Goal: Complete application form

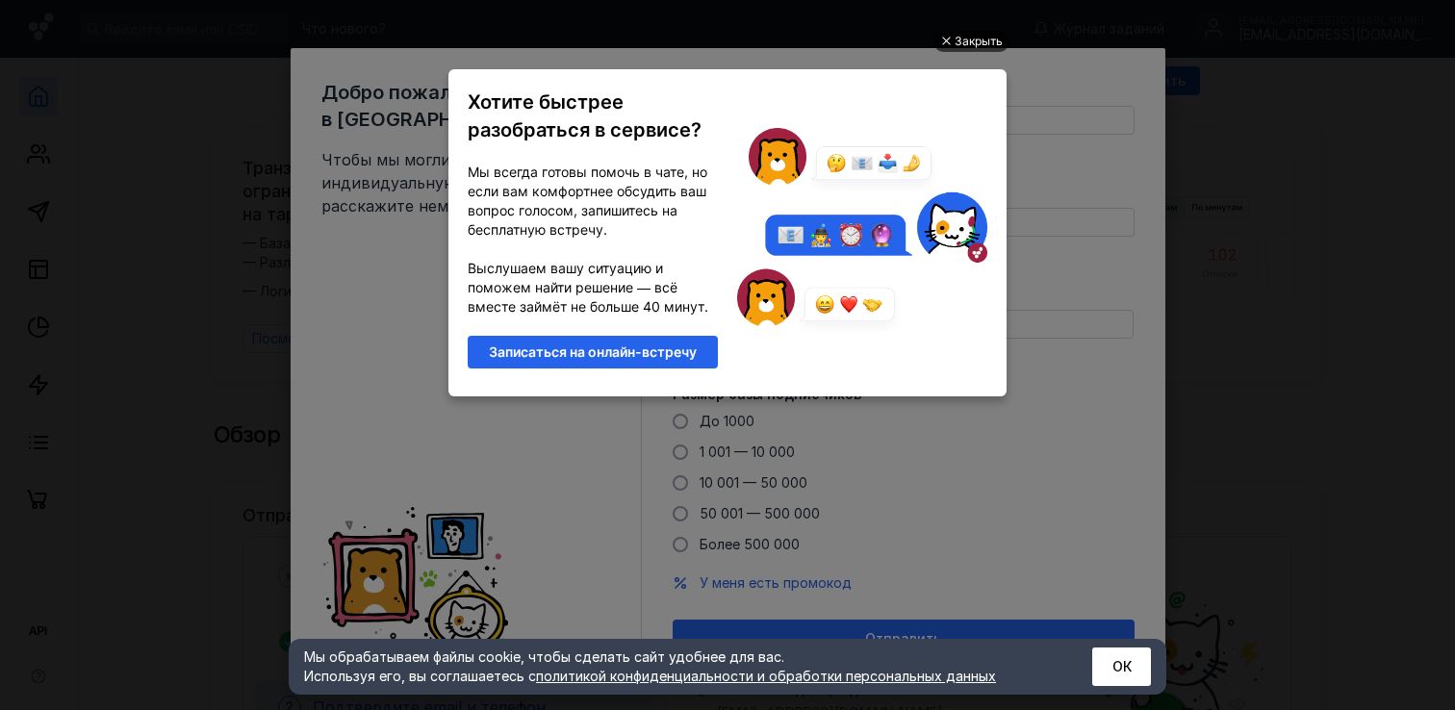
click at [973, 48] on div "Закрыть" at bounding box center [979, 41] width 48 height 21
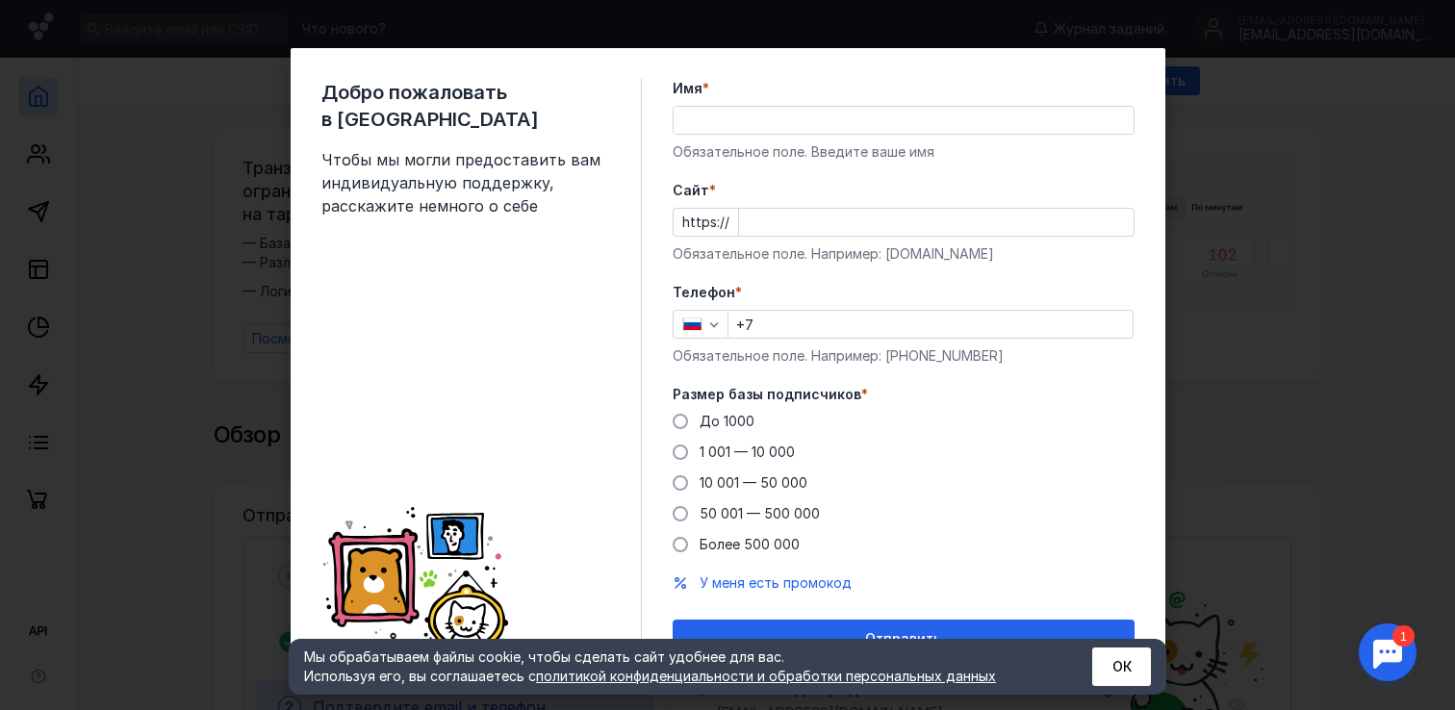
click at [786, 211] on input "Cайт *" at bounding box center [936, 222] width 395 height 27
paste input "[DOMAIN_NAME]/"
type input "[DOMAIN_NAME]/"
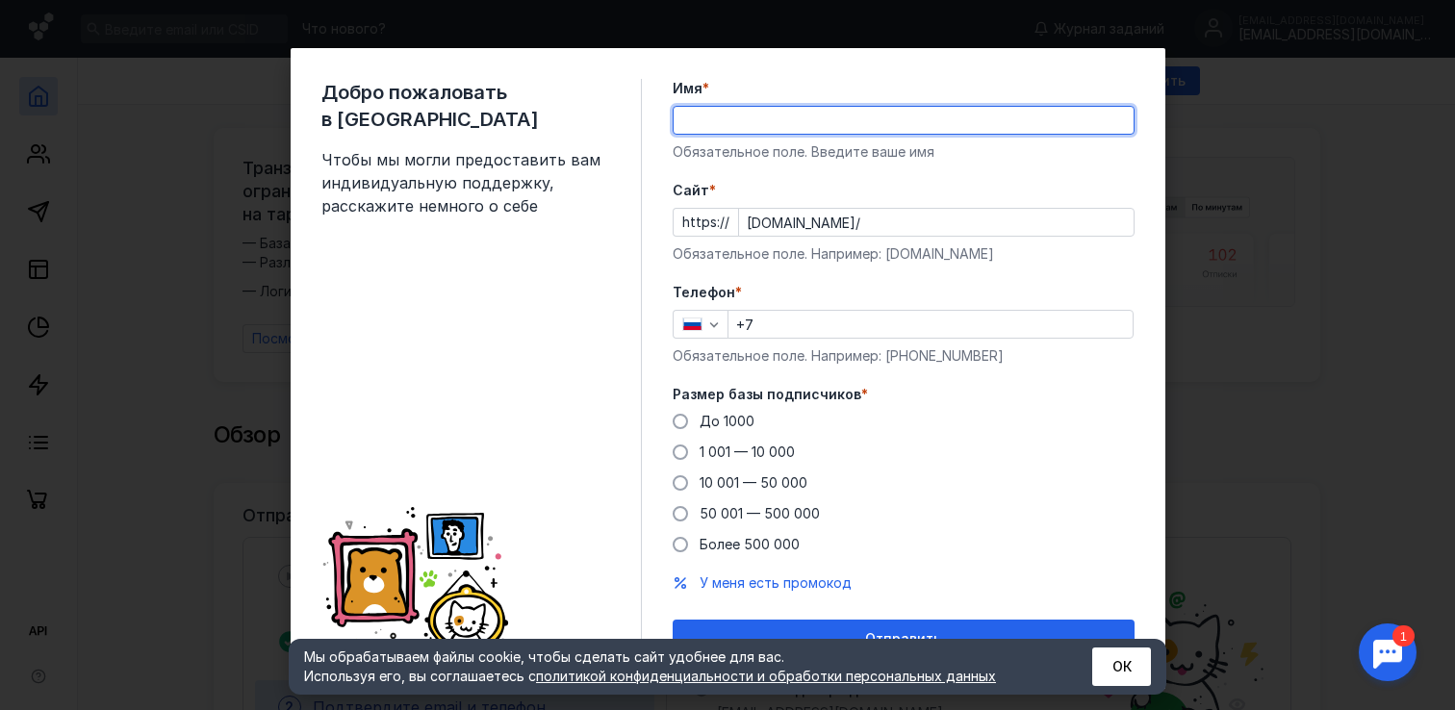
click at [843, 108] on input "Имя *" at bounding box center [904, 120] width 460 height 27
type input "Cobalt Lab"
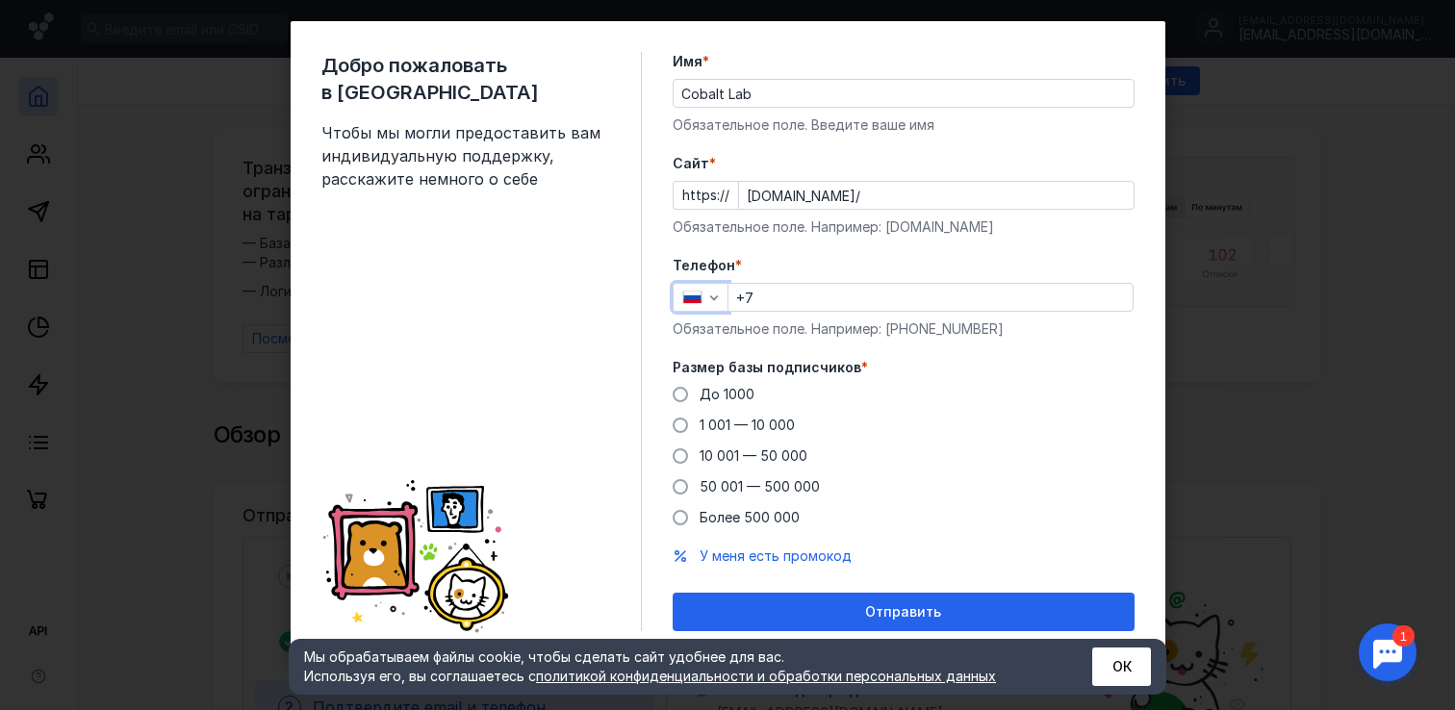
scroll to position [23, 0]
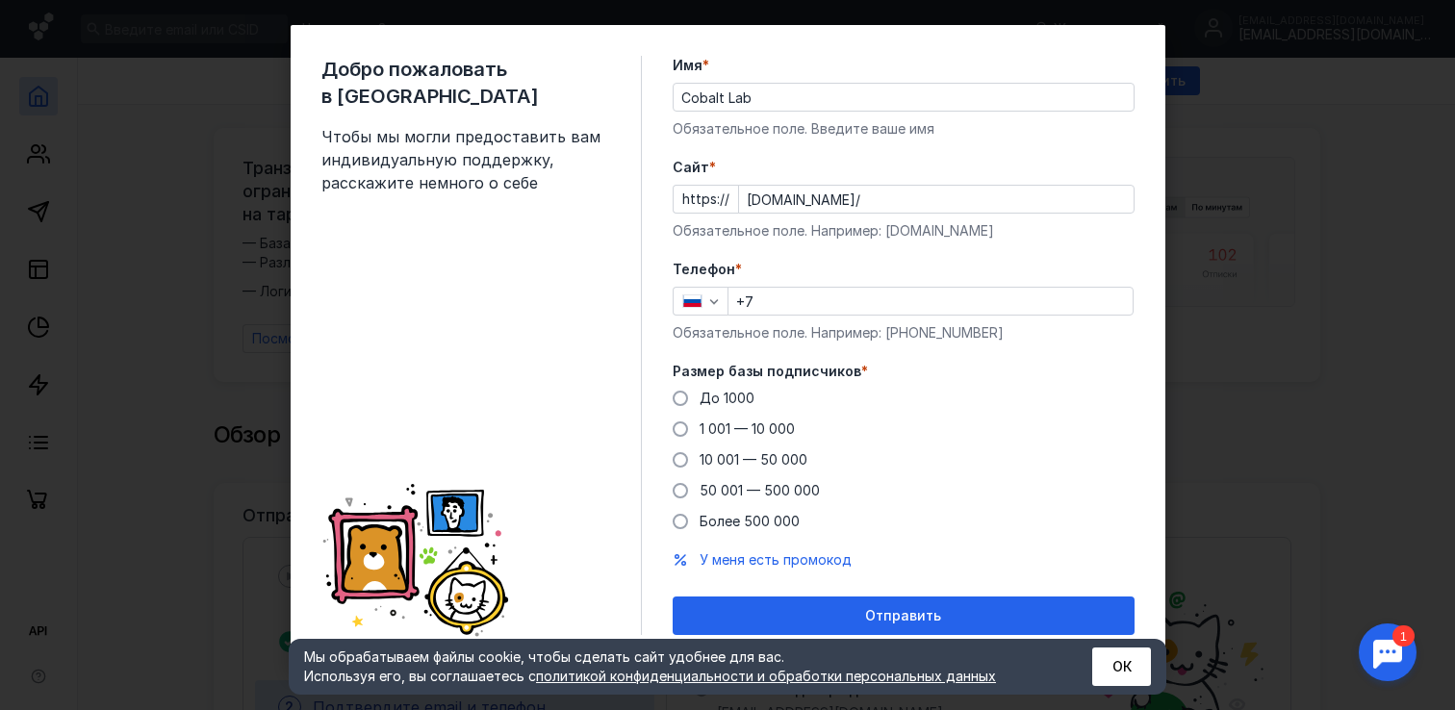
click at [974, 280] on div "Телефон * +7 Обязательное поле. Например: [PHONE_NUMBER]" at bounding box center [904, 301] width 462 height 83
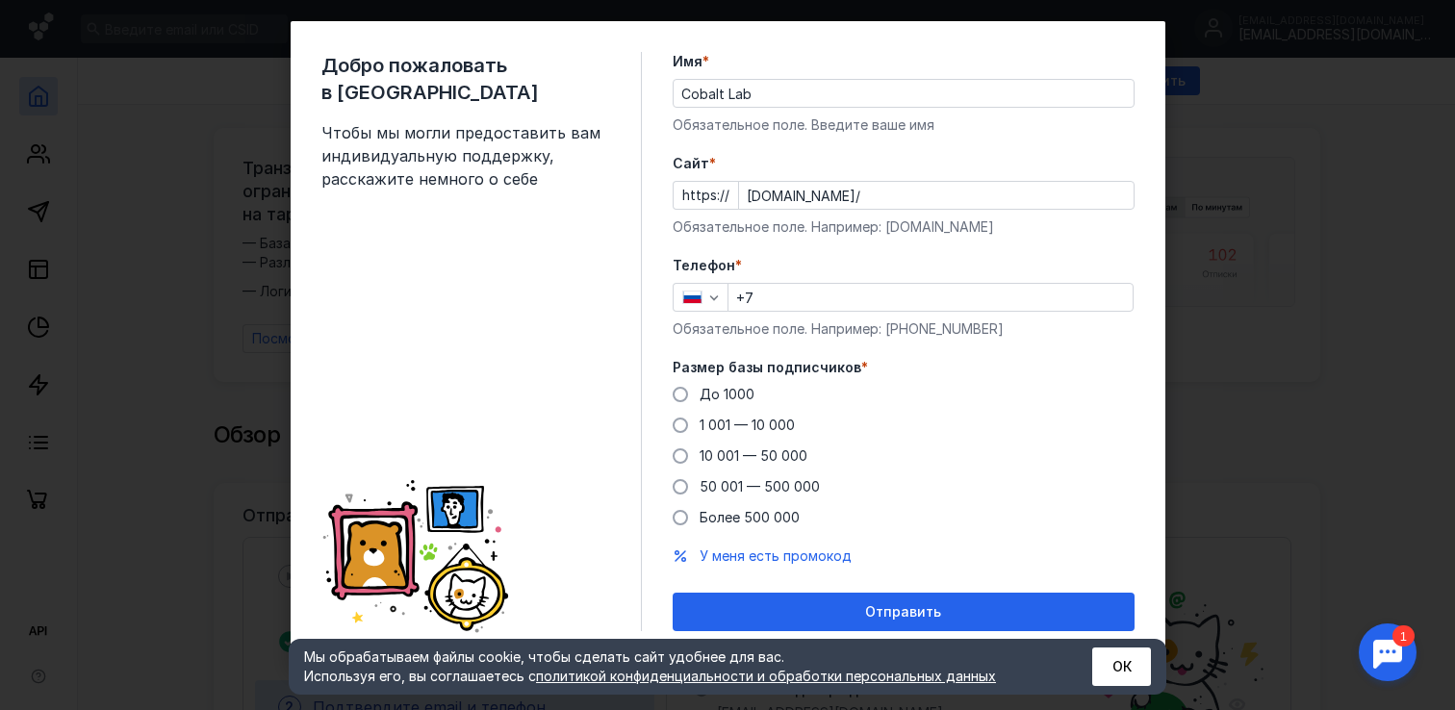
scroll to position [0, 0]
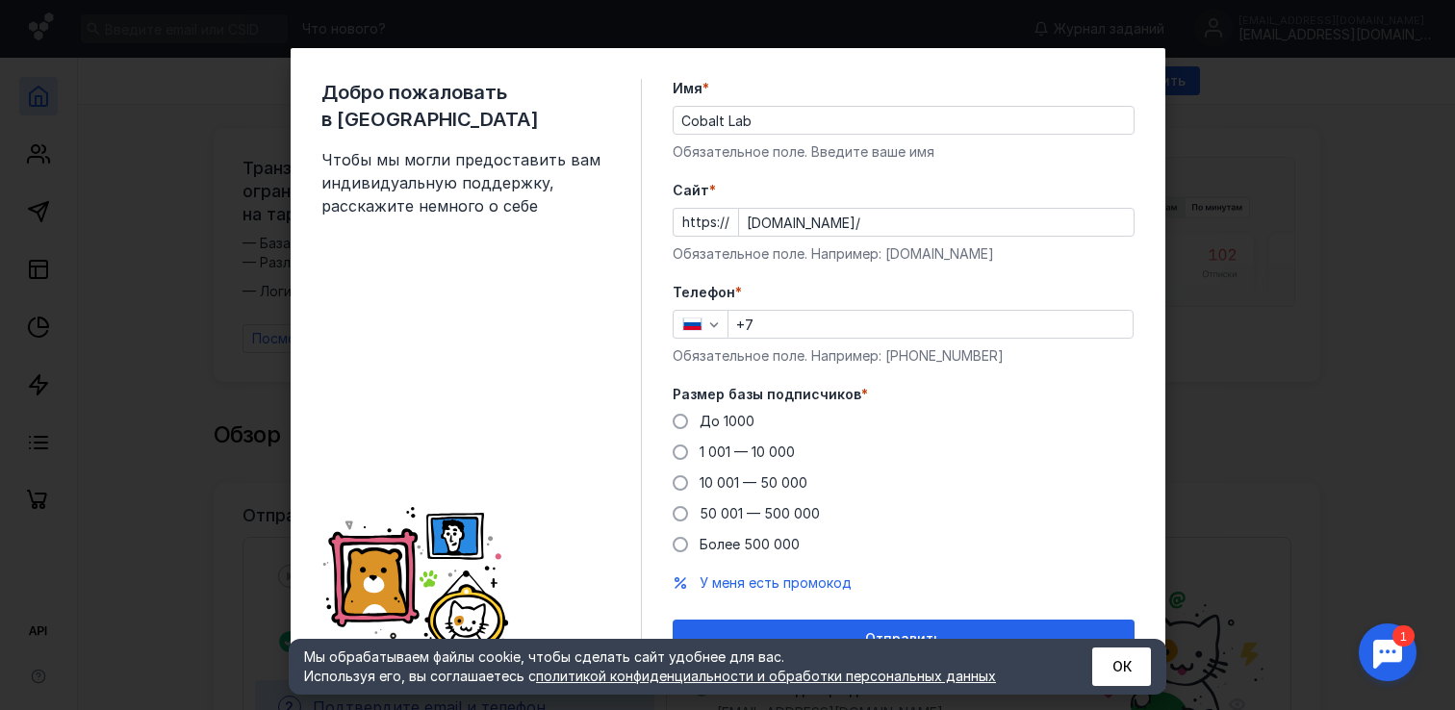
click at [1211, 83] on div "Добро пожаловать в Sendsay Чтобы мы могли предоставить вам индивидуальную подде…" at bounding box center [727, 355] width 1455 height 710
click at [1122, 665] on button "ОК" at bounding box center [1121, 667] width 59 height 38
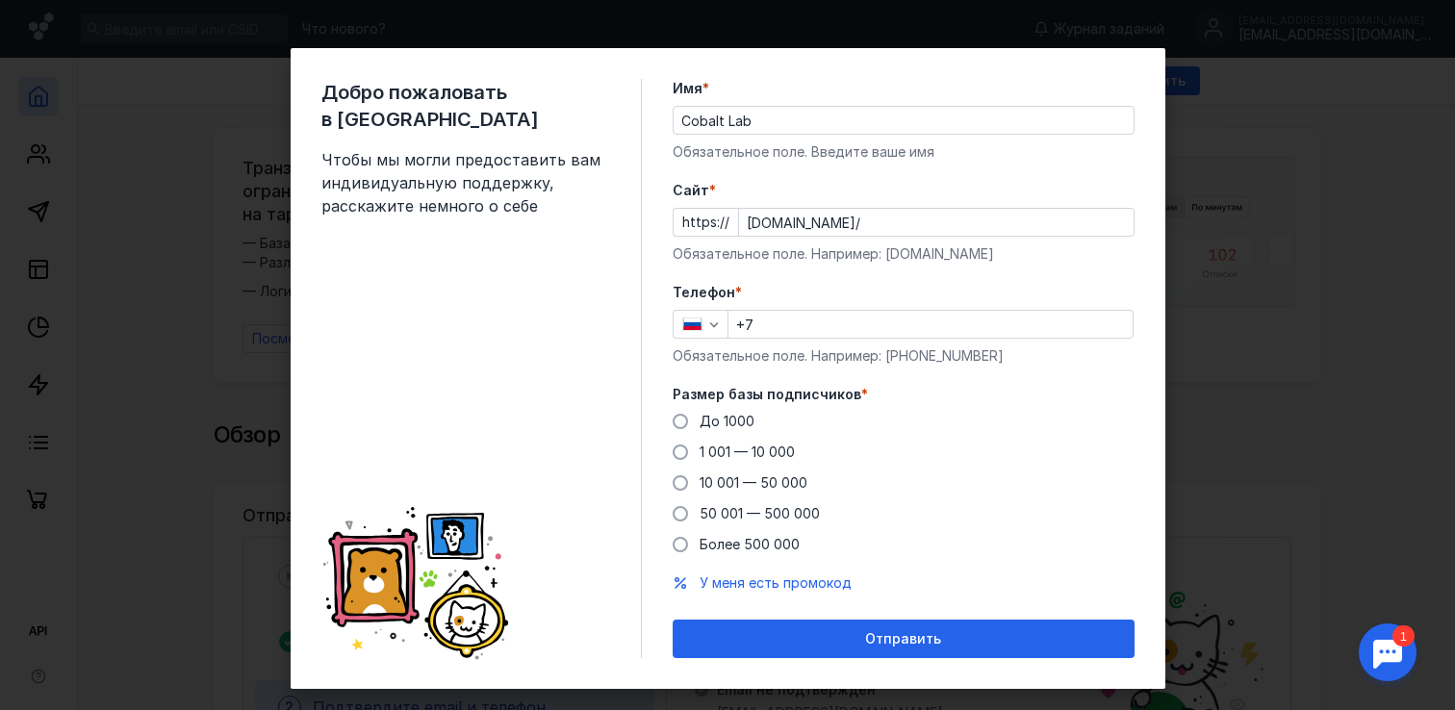
scroll to position [27, 0]
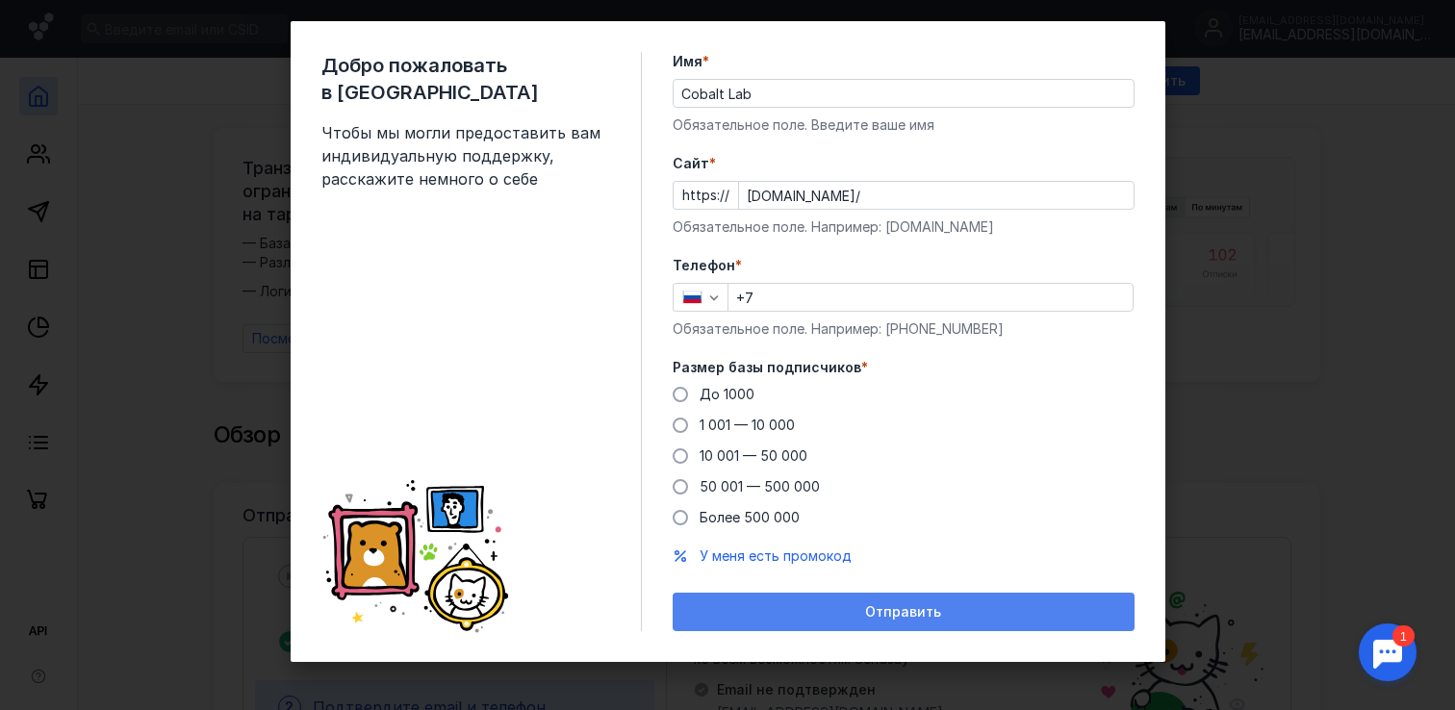
click at [1029, 612] on div "Отправить" at bounding box center [903, 612] width 443 height 16
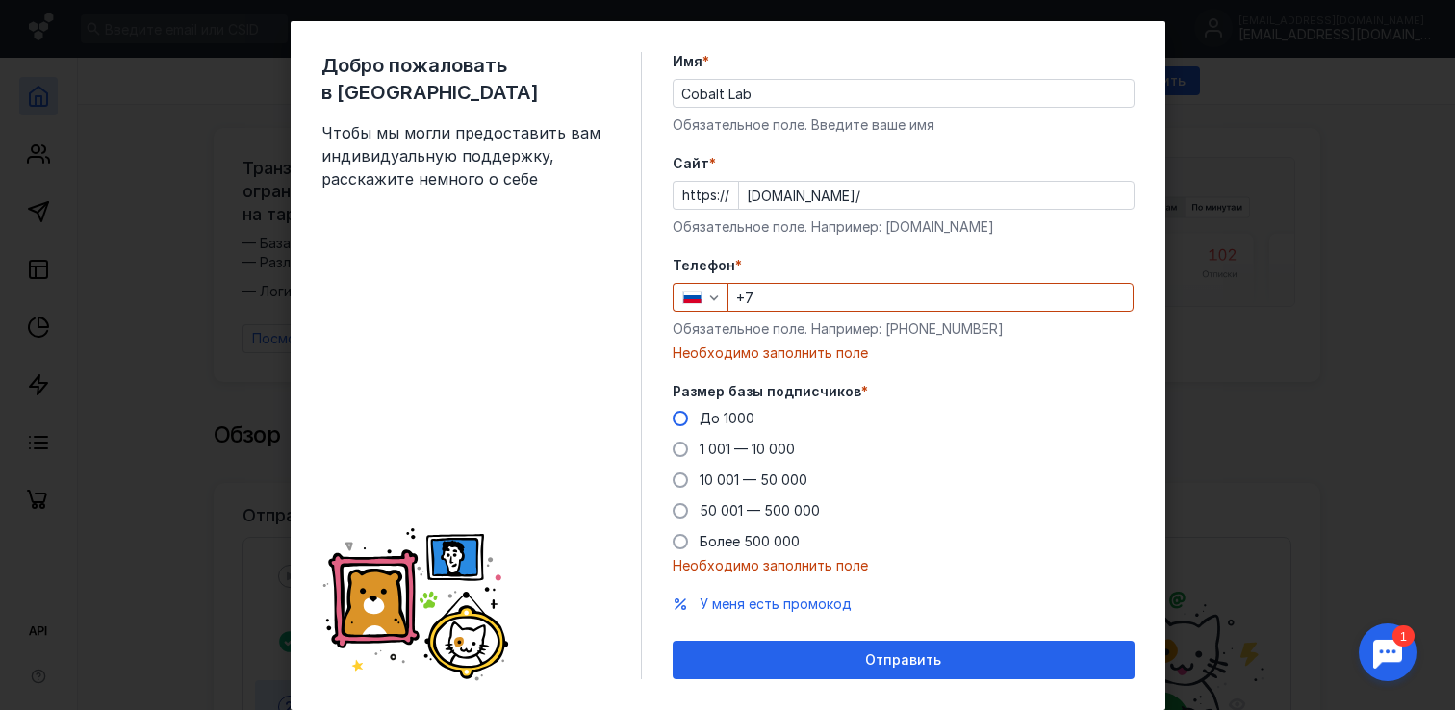
click at [736, 418] on span "До 1000" at bounding box center [727, 418] width 55 height 16
click at [0, 0] on input "До 1000" at bounding box center [0, 0] width 0 height 0
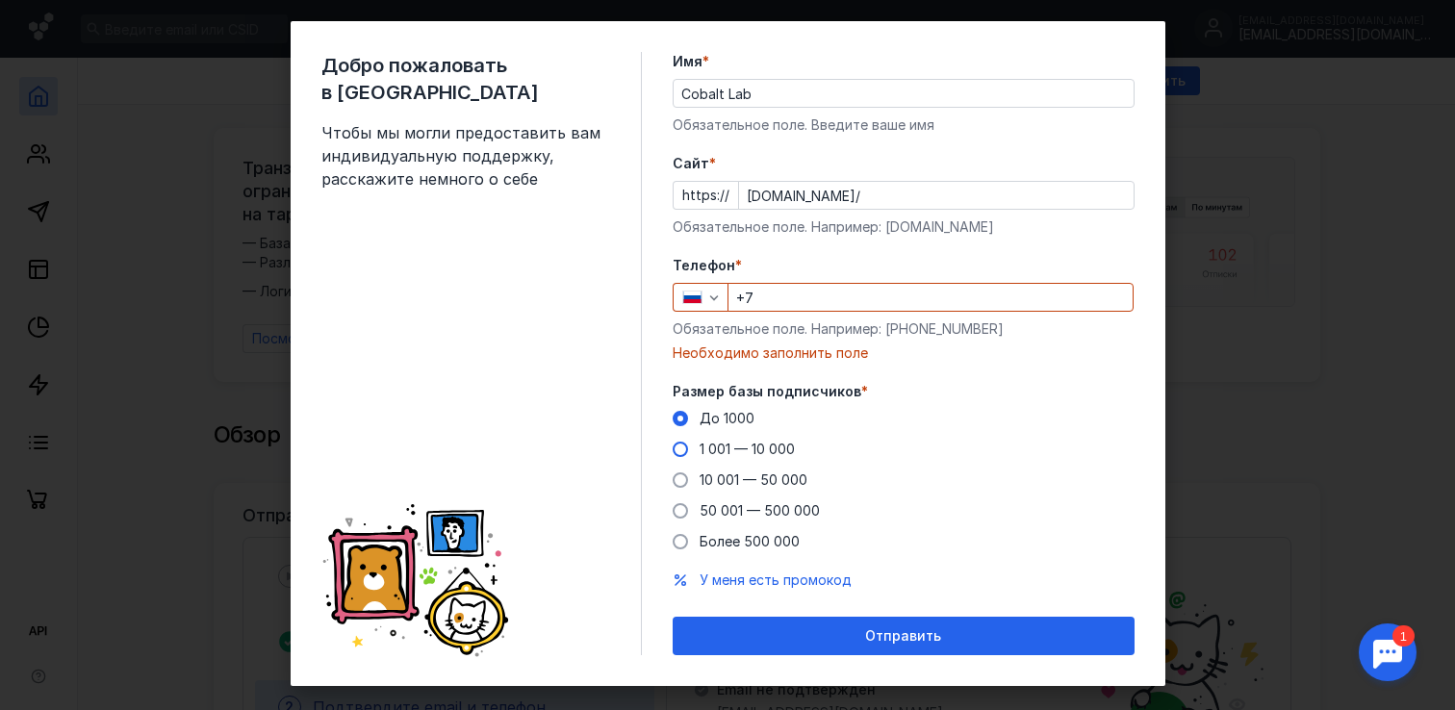
click at [751, 455] on span "1 001 — 10 000" at bounding box center [747, 449] width 95 height 16
click at [0, 0] on input "1 001 — 10 000" at bounding box center [0, 0] width 0 height 0
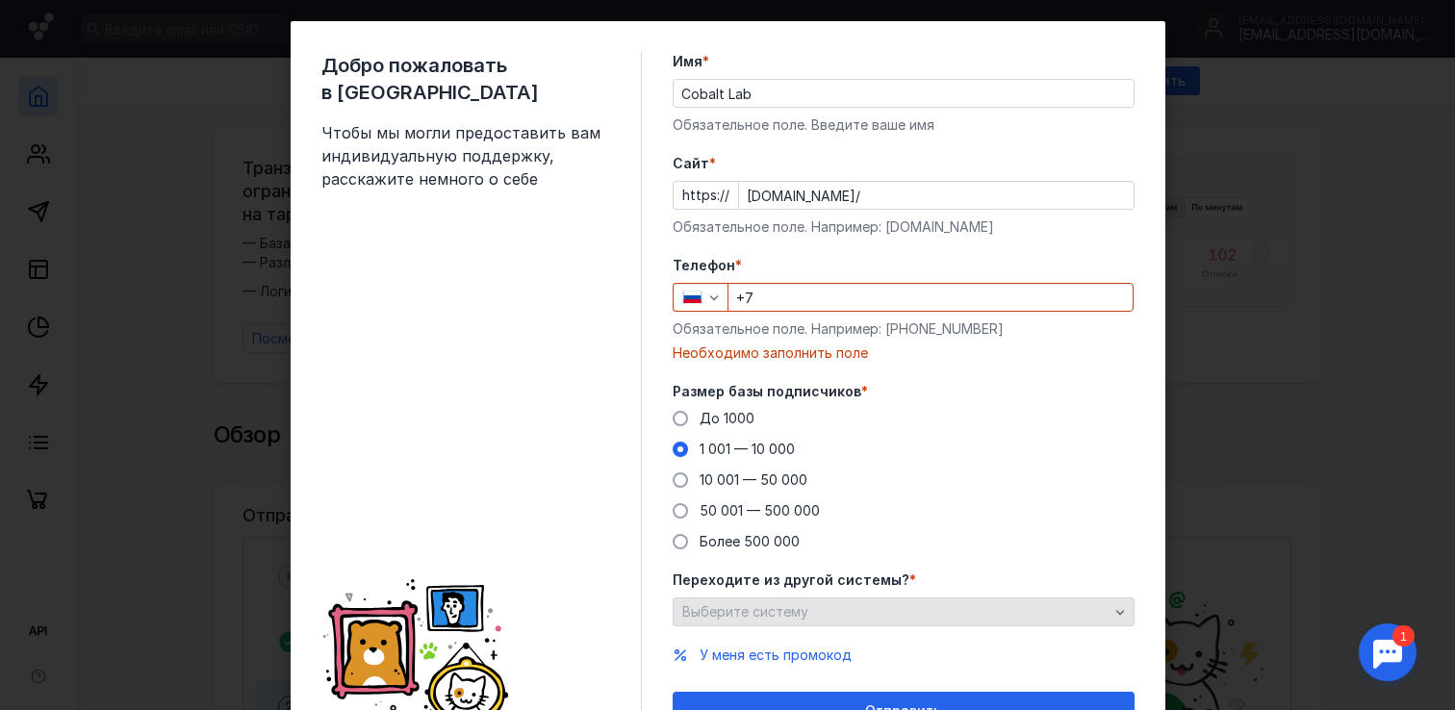
scroll to position [126, 0]
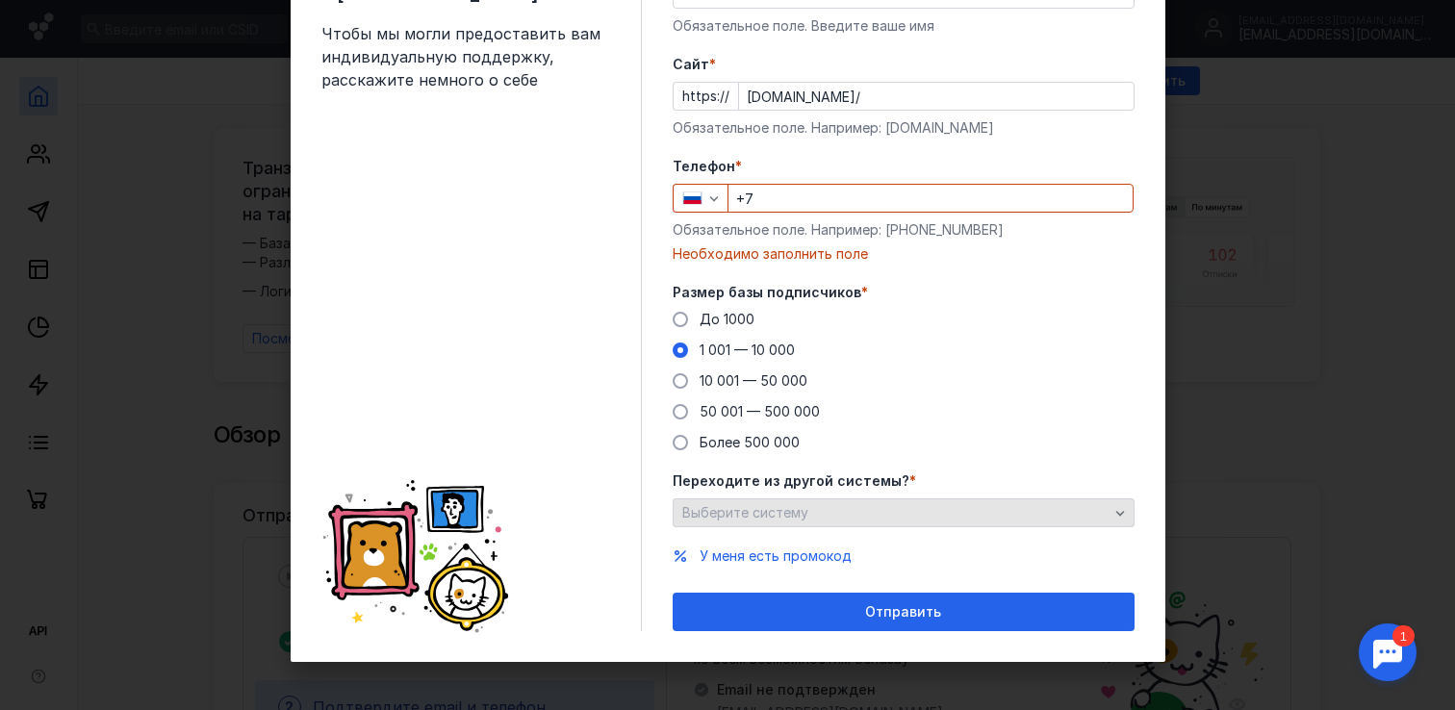
click at [840, 506] on div "Выберите систему" at bounding box center [896, 513] width 436 height 16
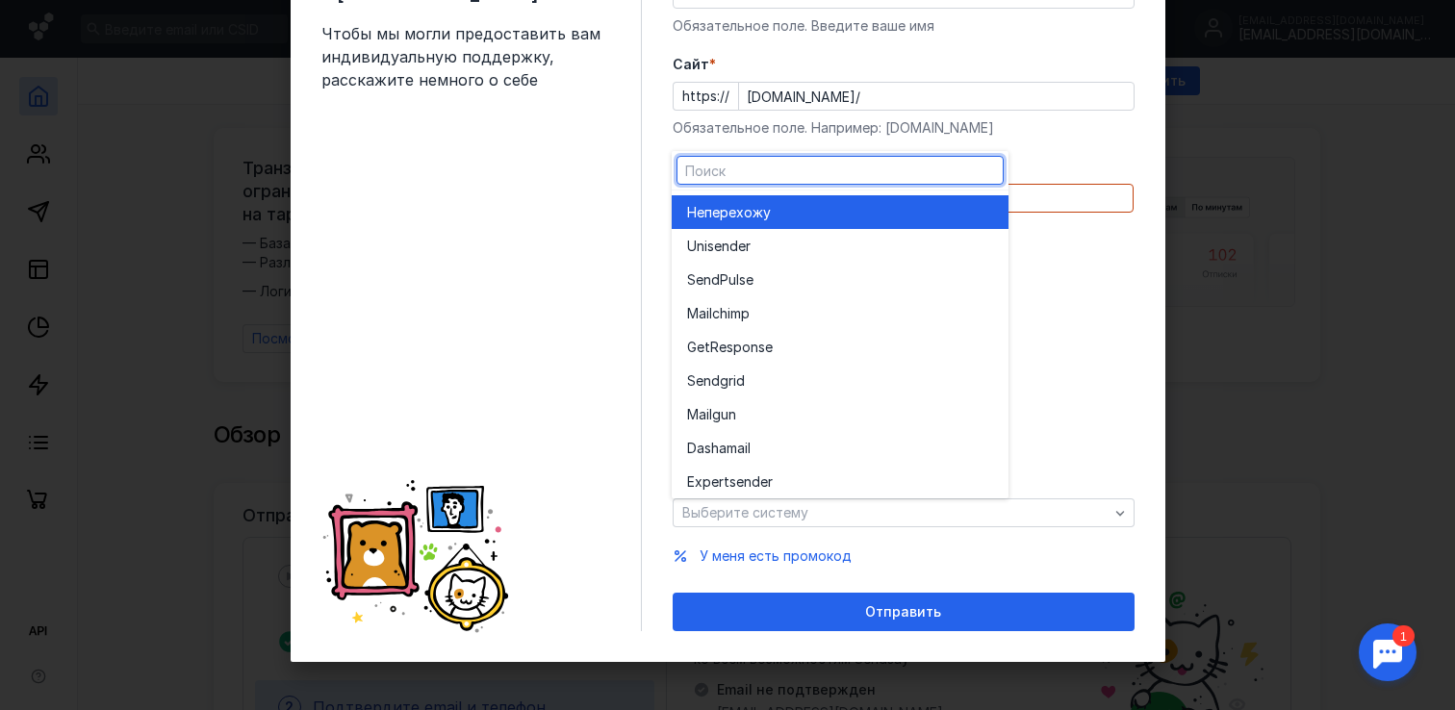
click at [876, 204] on div "Не перехожу" at bounding box center [840, 212] width 306 height 19
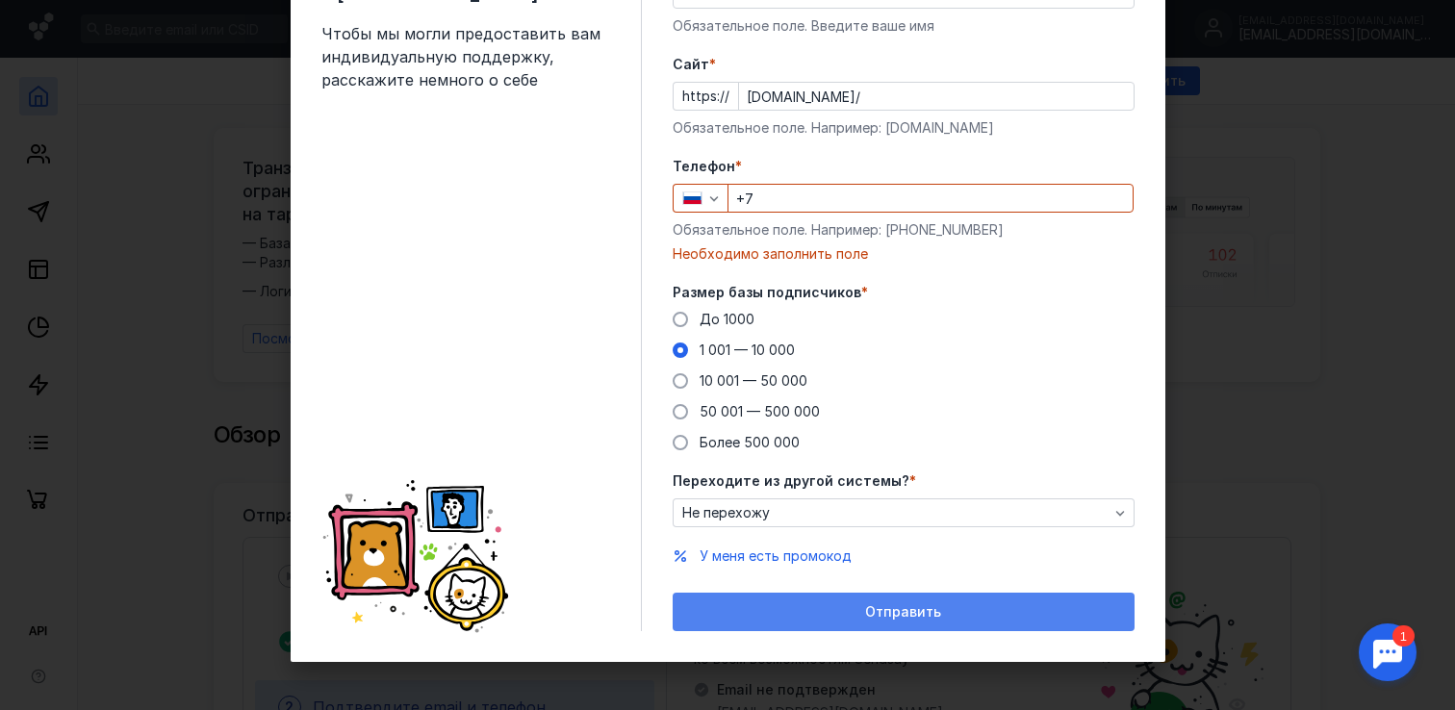
click at [875, 605] on span "Отправить" at bounding box center [903, 612] width 76 height 16
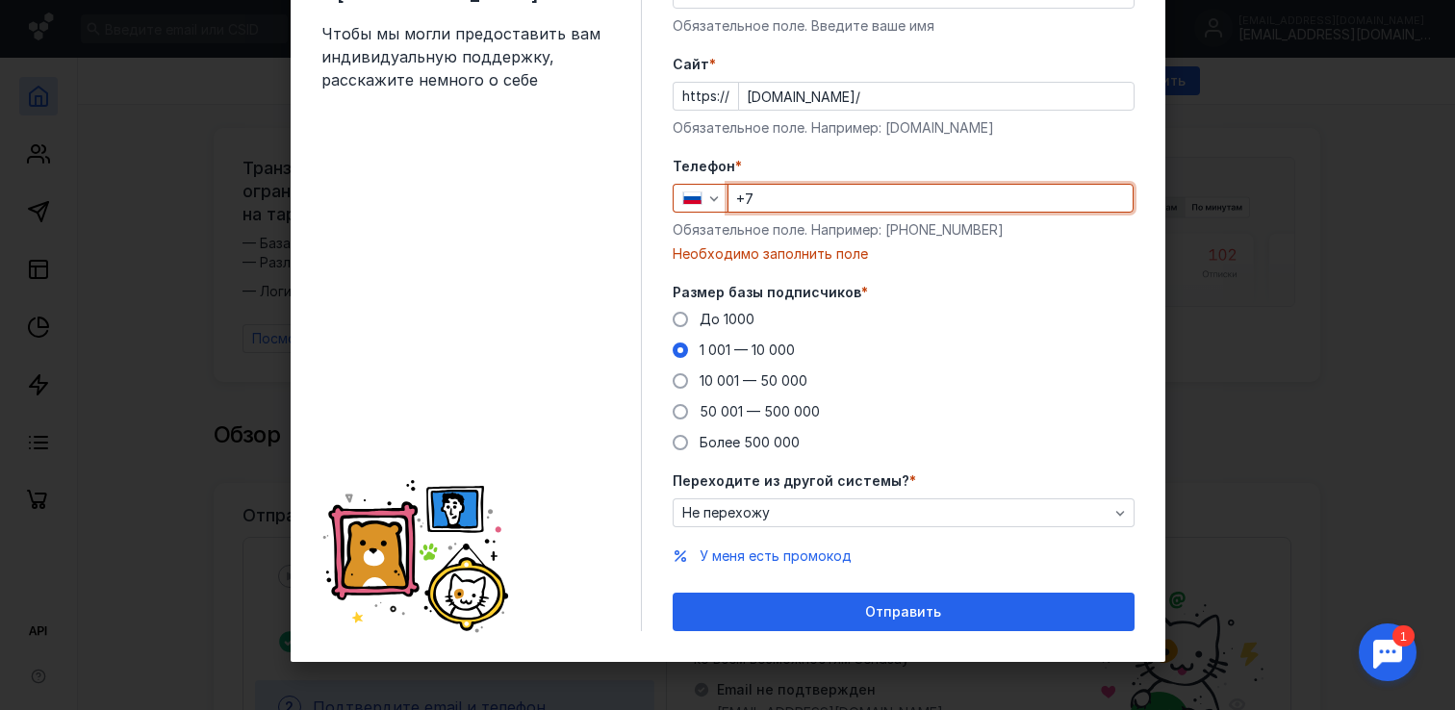
click at [832, 202] on input "+7" at bounding box center [931, 198] width 404 height 27
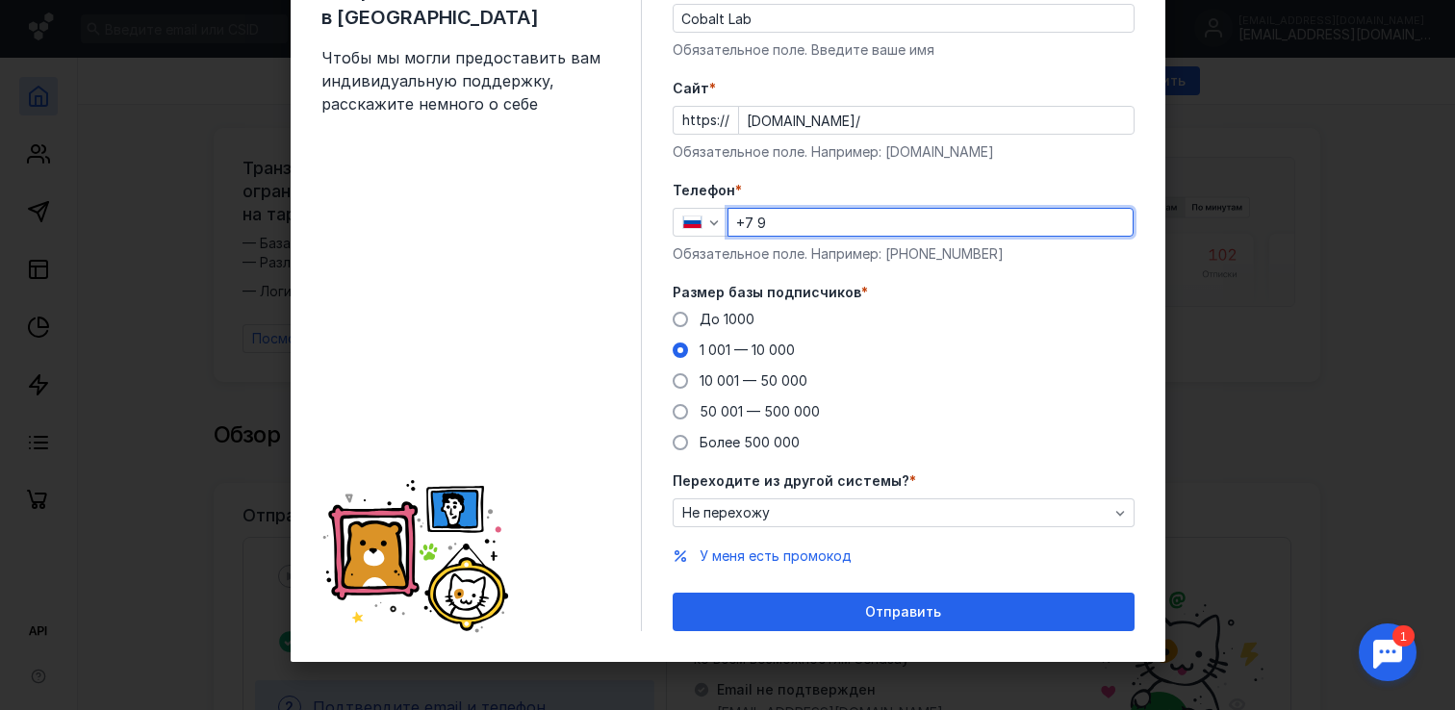
scroll to position [102, 0]
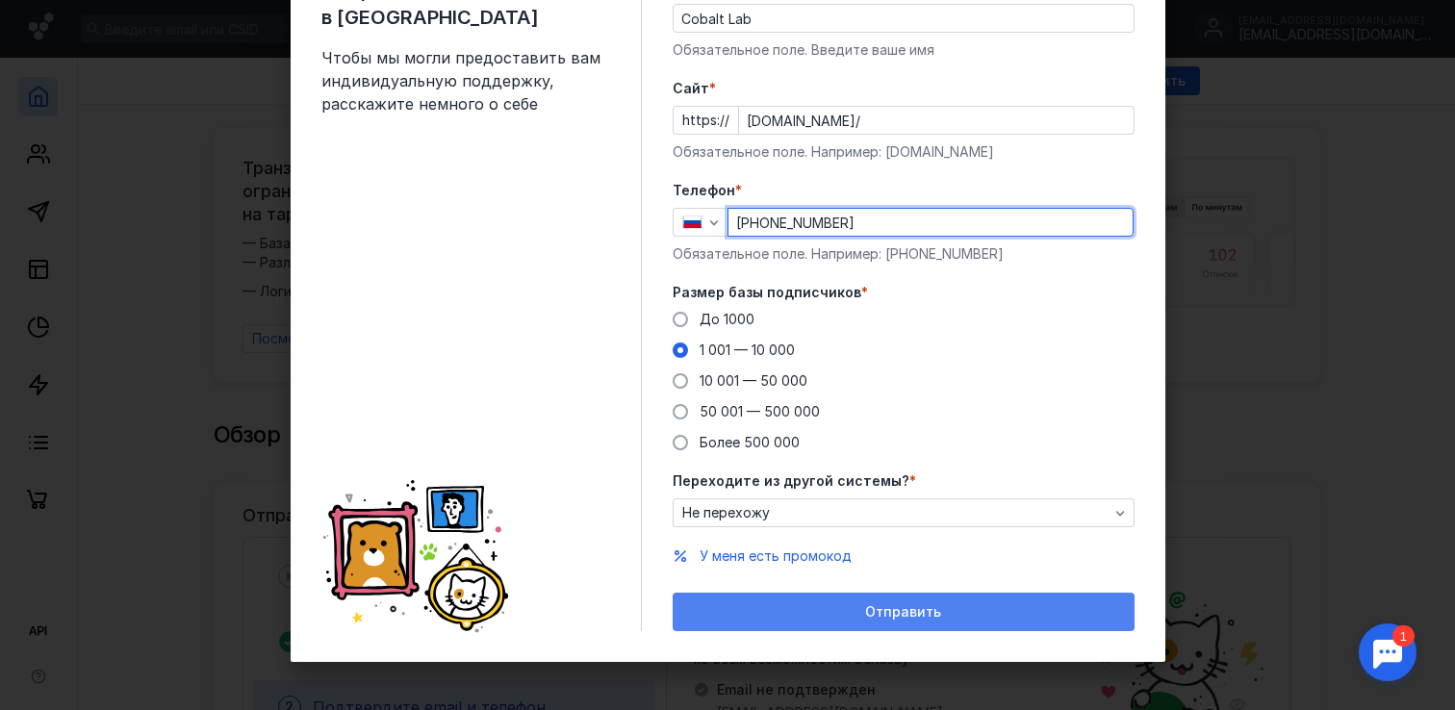
type input "[PHONE_NUMBER]"
click at [1011, 616] on div "Отправить" at bounding box center [903, 612] width 443 height 16
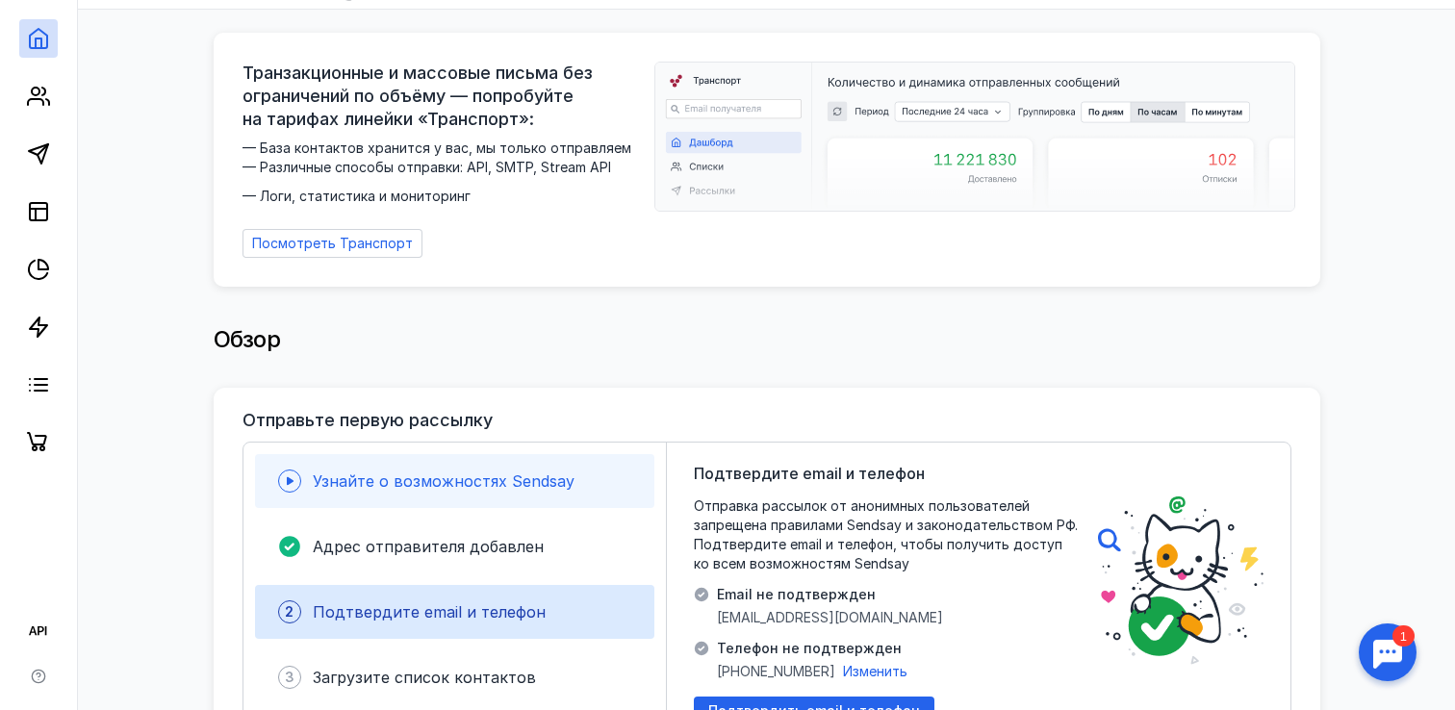
scroll to position [94, 0]
